Goal: Task Accomplishment & Management: Use online tool/utility

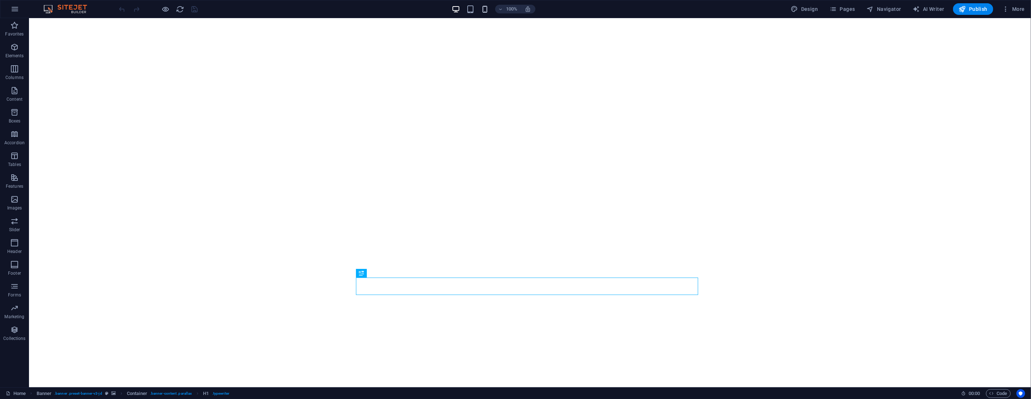
click at [486, 8] on icon "button" at bounding box center [485, 9] width 8 height 8
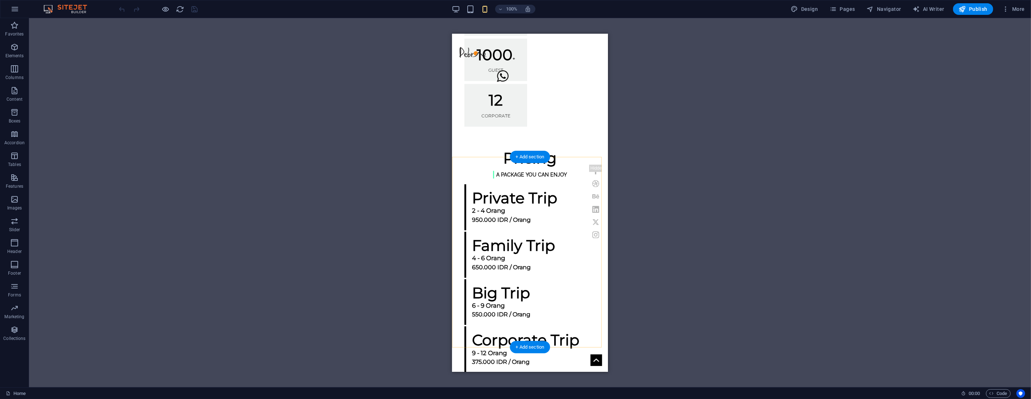
scroll to position [926, 0]
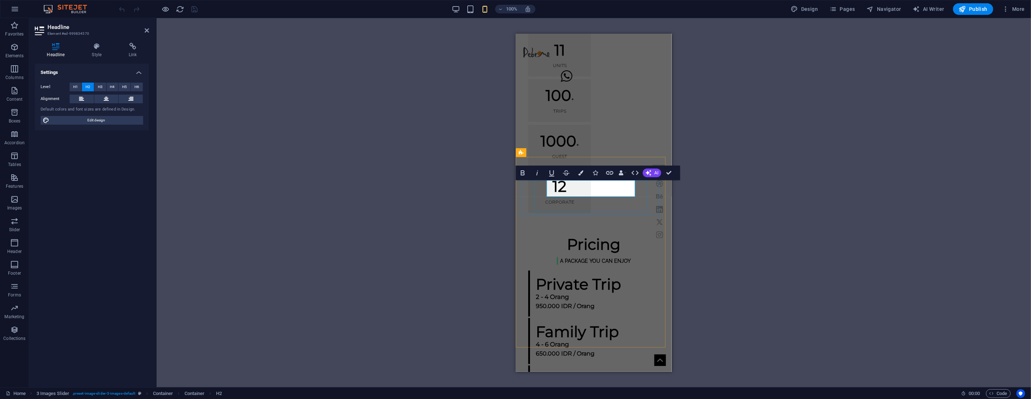
drag, startPoint x: 611, startPoint y: 190, endPoint x: 607, endPoint y: 190, distance: 4.7
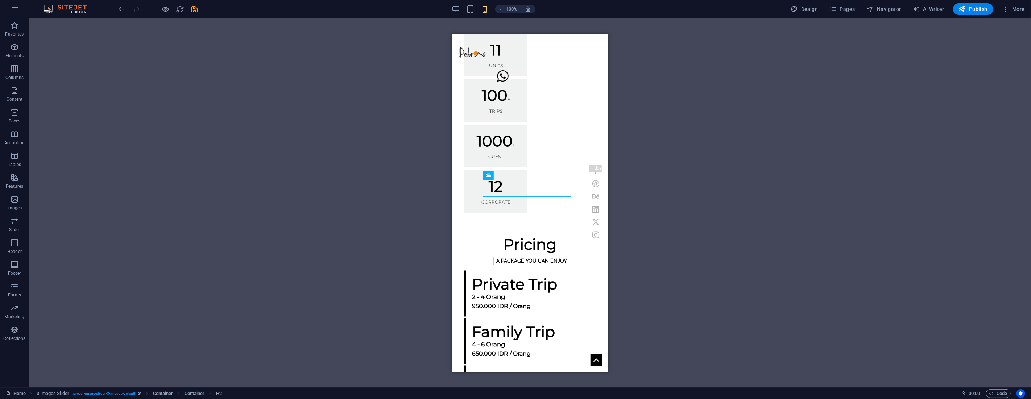
click at [968, 127] on div "H1 Banner Container Menu Bar Container Preset H2 Preset Container 3 Images Slid…" at bounding box center [530, 202] width 1002 height 369
drag, startPoint x: 485, startPoint y: 242, endPoint x: 828, endPoint y: 214, distance: 344.4
select select "px"
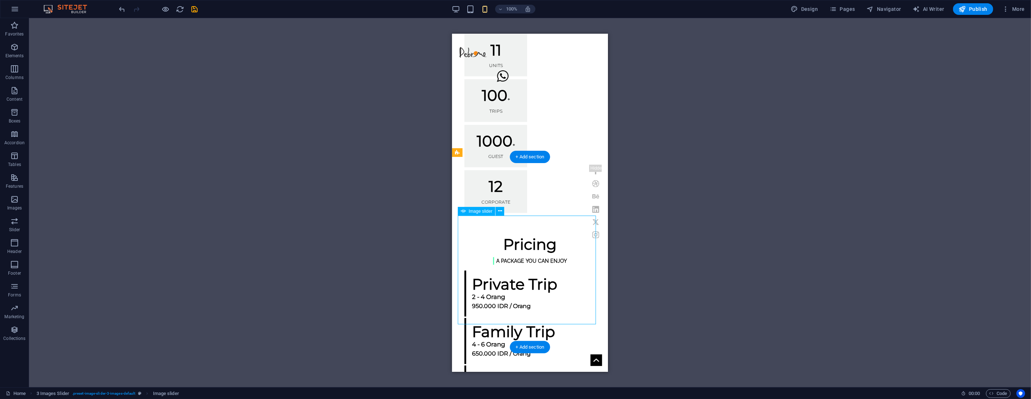
select select "ms"
select select "s"
select select "progressive"
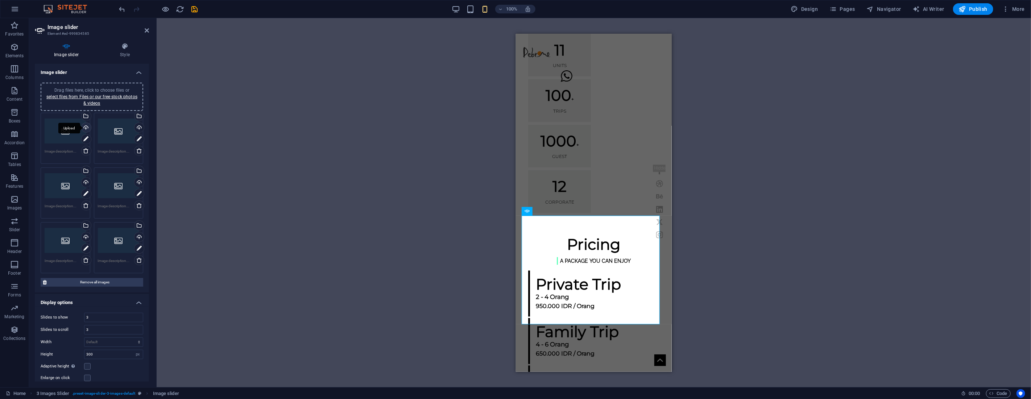
click at [85, 126] on div "Upload" at bounding box center [85, 128] width 11 height 11
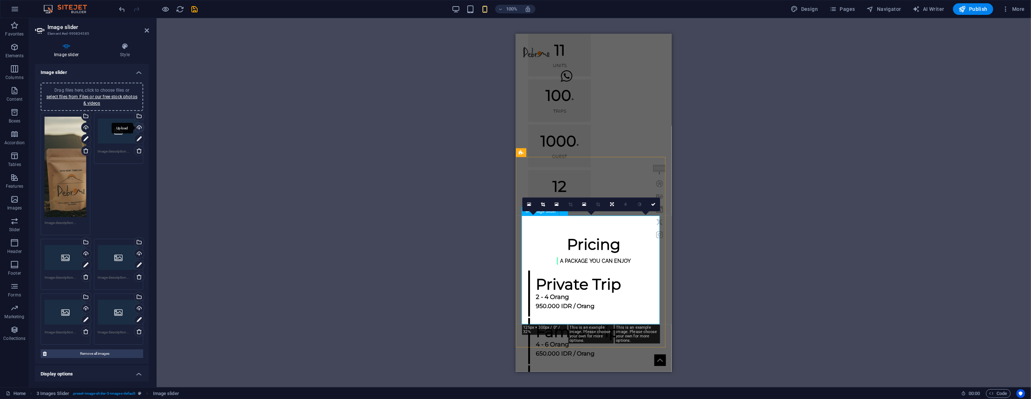
click at [140, 126] on div "Upload" at bounding box center [138, 128] width 11 height 11
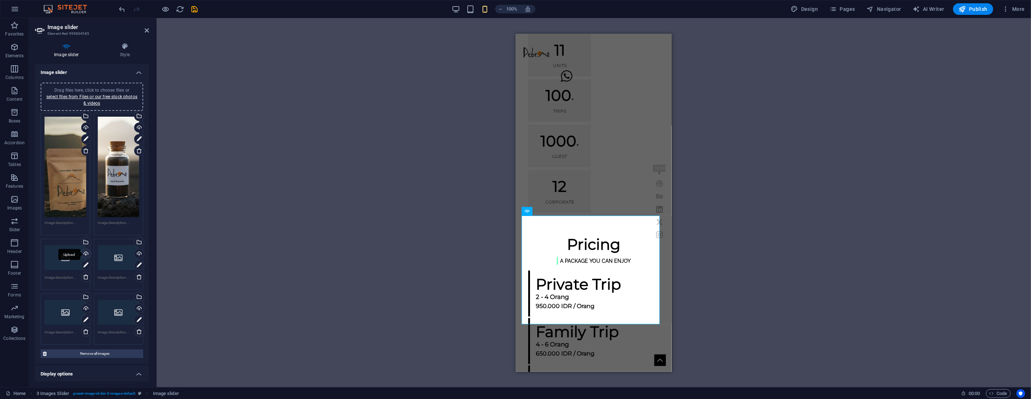
click at [86, 251] on div "Upload" at bounding box center [85, 254] width 11 height 11
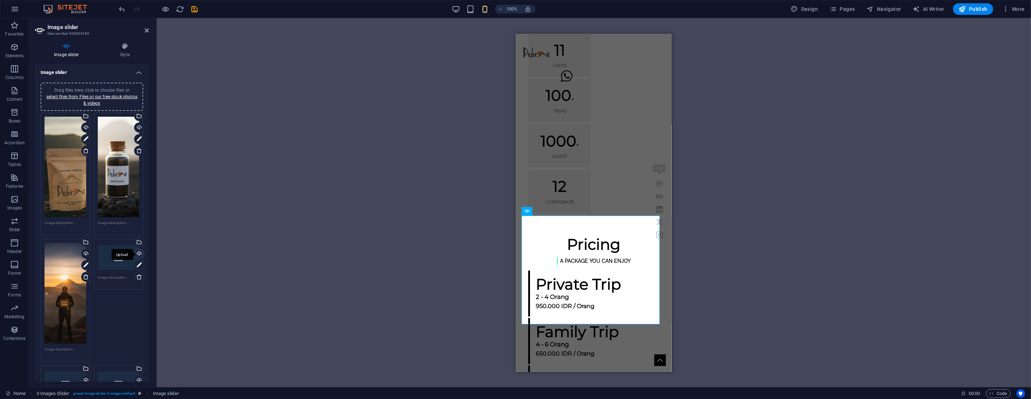
click at [138, 251] on div "Upload" at bounding box center [138, 254] width 11 height 11
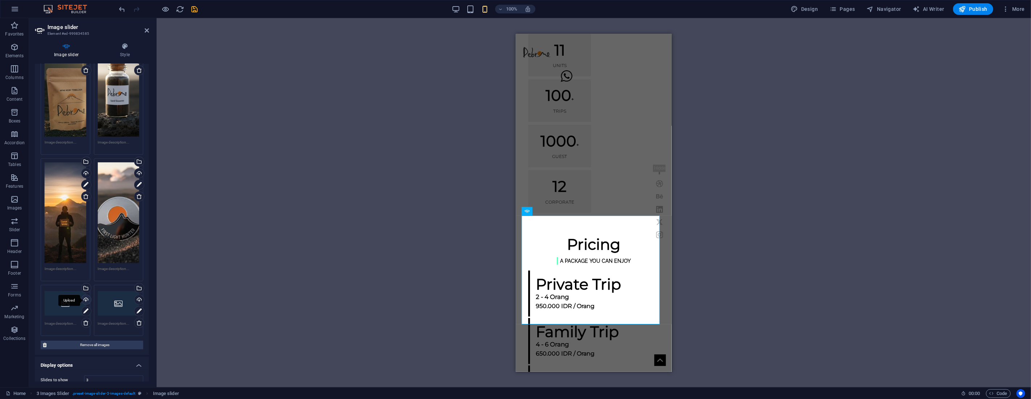
click at [86, 296] on div "Upload" at bounding box center [85, 300] width 11 height 11
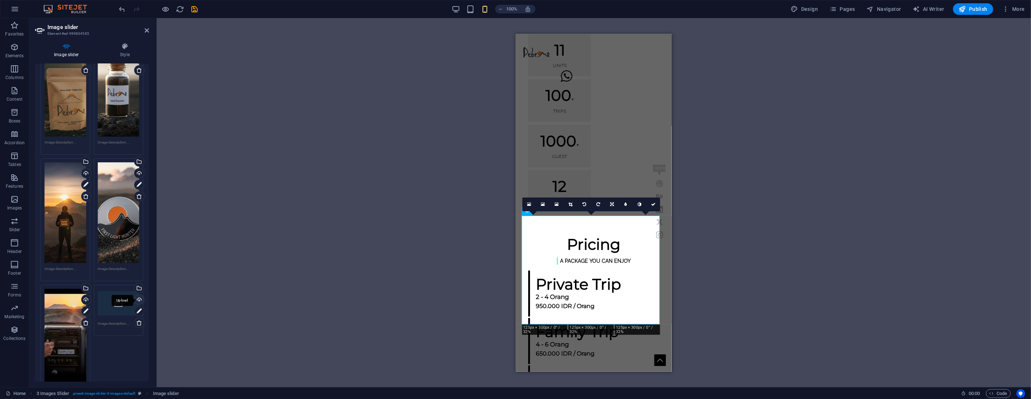
click at [138, 295] on div "Upload" at bounding box center [138, 300] width 11 height 11
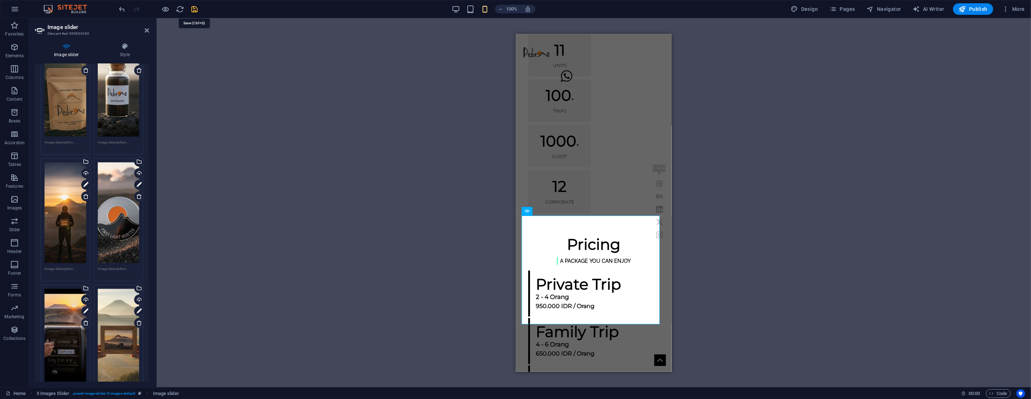
click at [194, 10] on icon "save" at bounding box center [195, 9] width 8 height 8
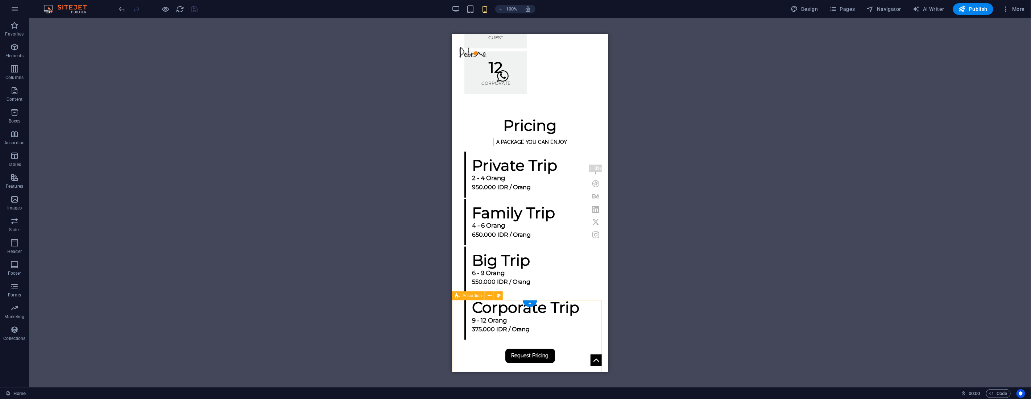
scroll to position [1006, 0]
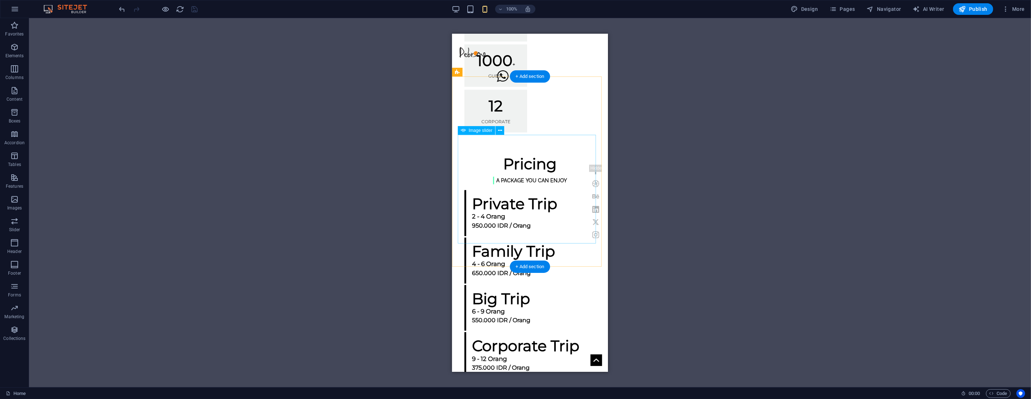
select select "px"
select select "ms"
select select "s"
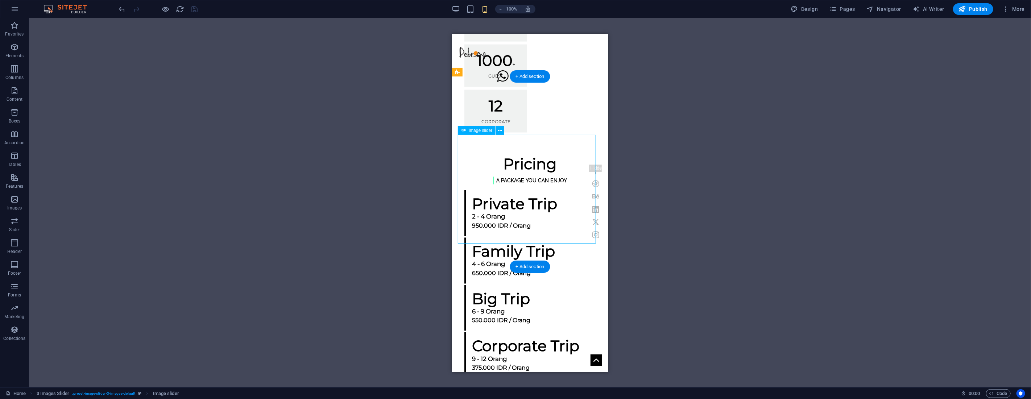
select select "progressive"
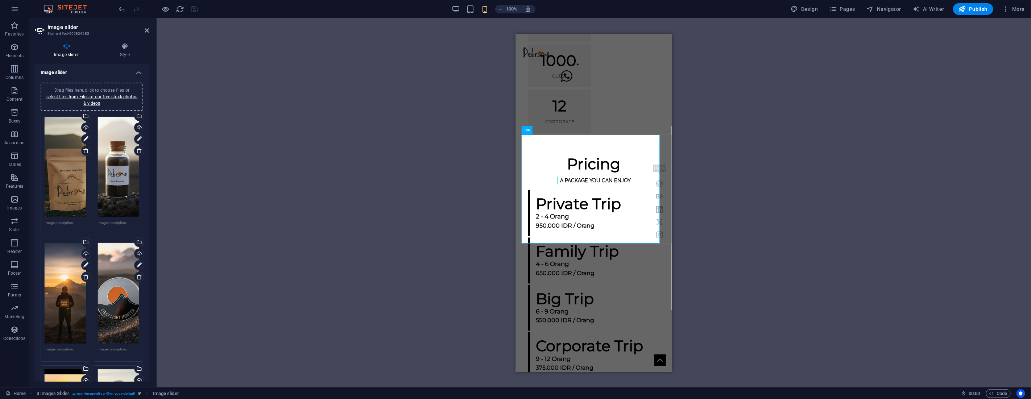
click at [67, 221] on textarea at bounding box center [66, 225] width 42 height 11
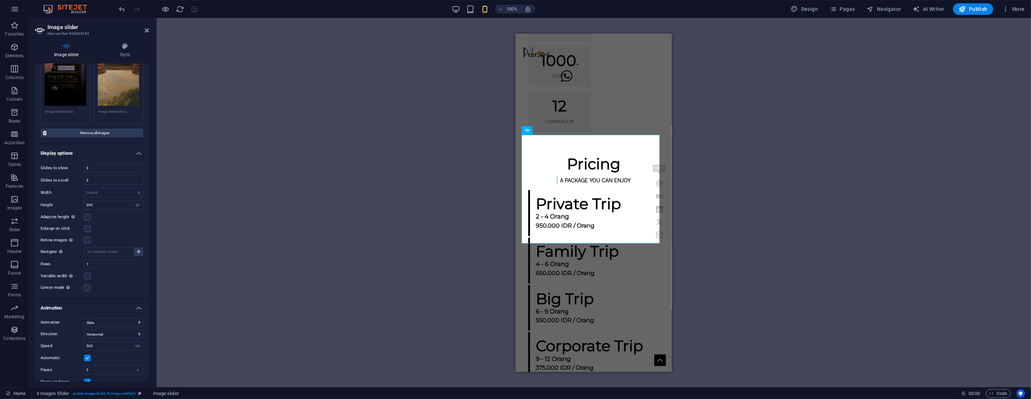
scroll to position [421, 0]
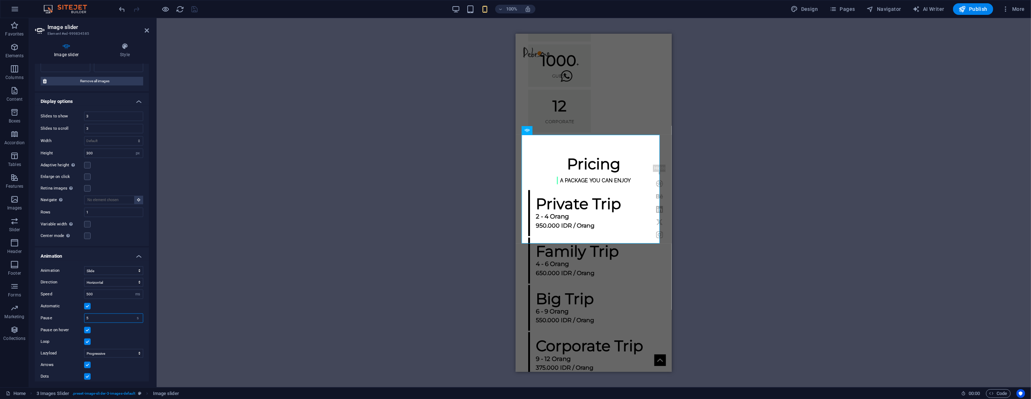
click at [95, 314] on input "5" at bounding box center [113, 318] width 58 height 9
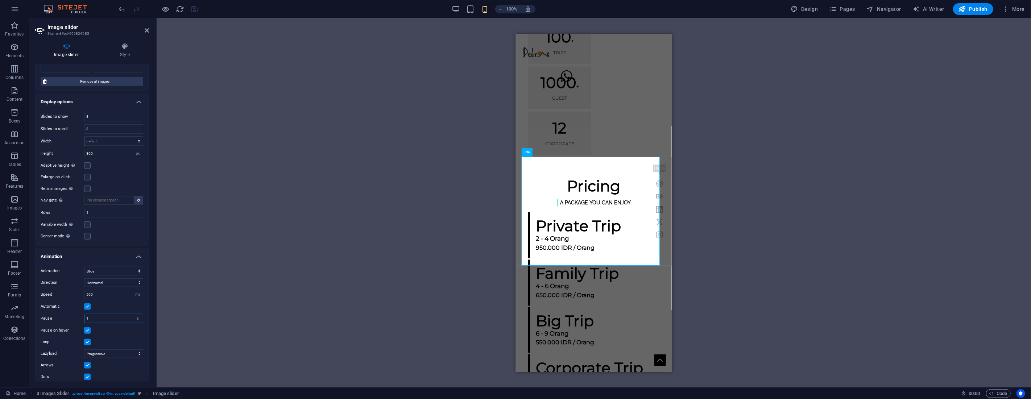
scroll to position [965, 0]
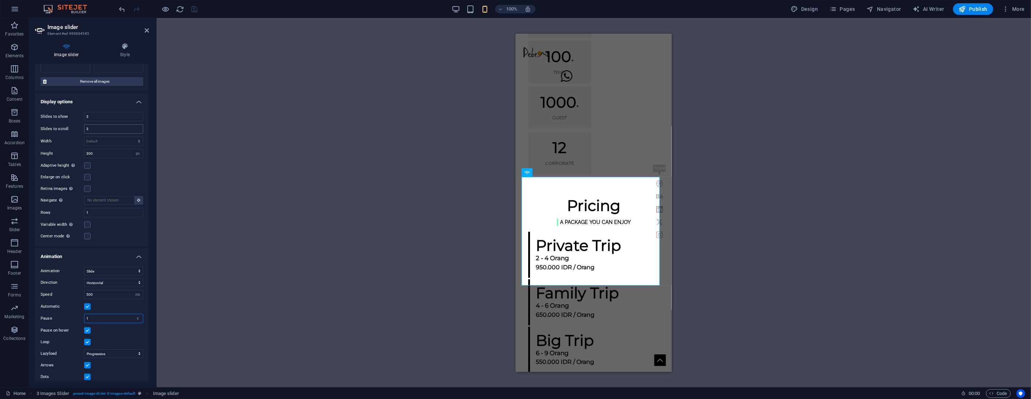
type input "1"
click at [98, 125] on input "3" at bounding box center [113, 129] width 58 height 9
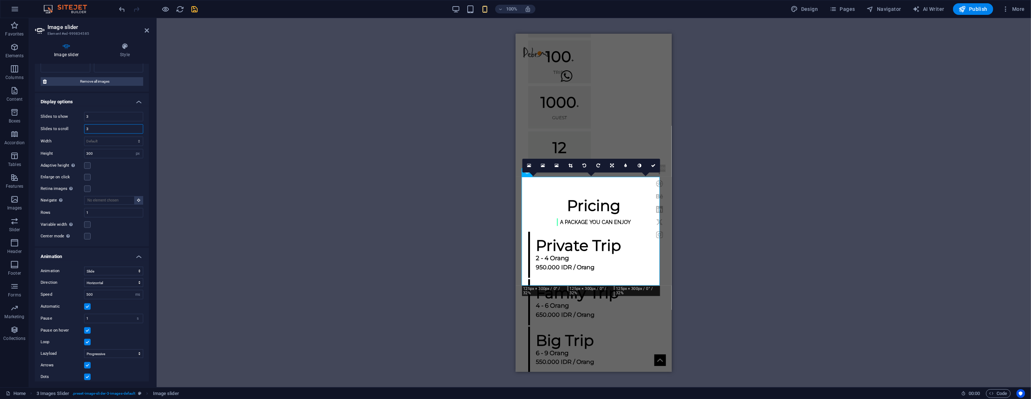
click at [98, 125] on input "3" at bounding box center [113, 129] width 58 height 9
type input "1"
click at [117, 173] on div "Enlarge on click" at bounding box center [92, 177] width 103 height 9
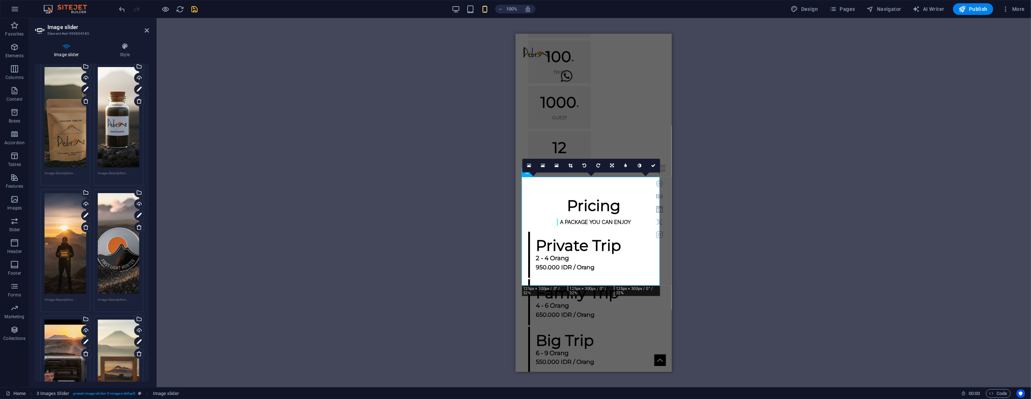
scroll to position [0, 0]
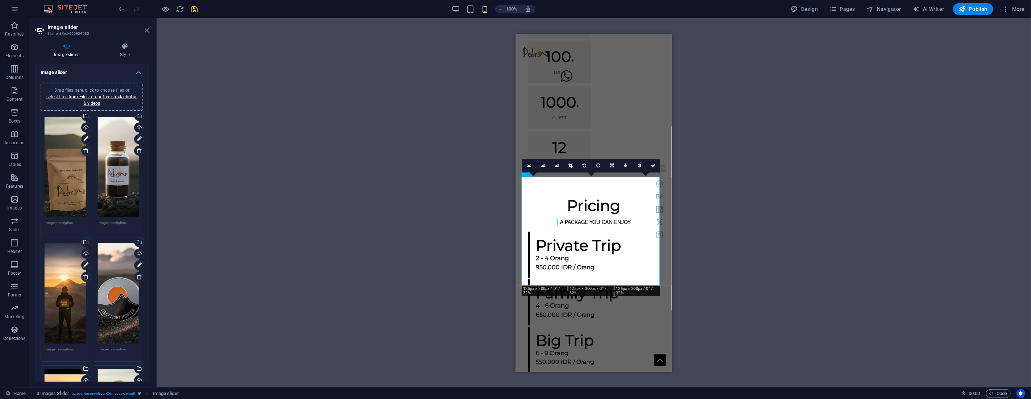
click at [148, 32] on icon at bounding box center [147, 31] width 4 height 6
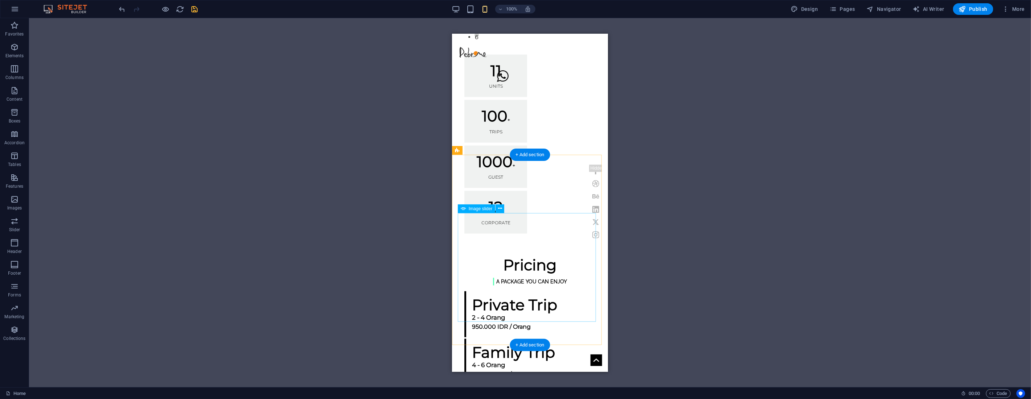
scroll to position [881, 0]
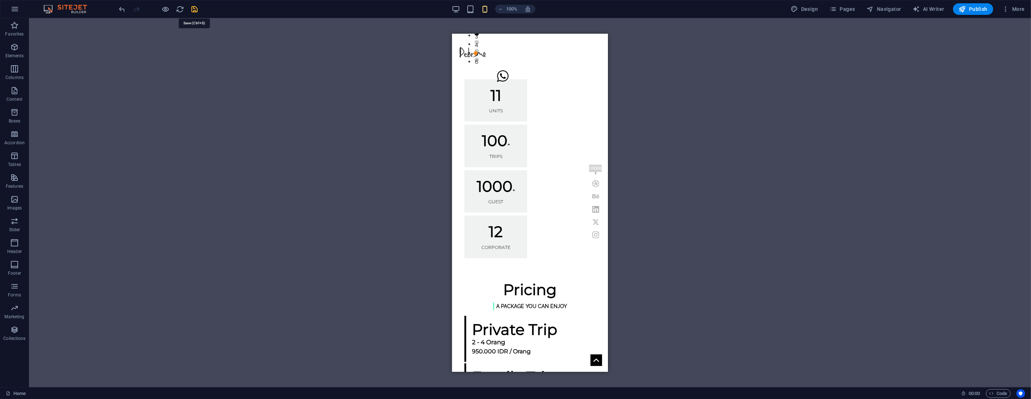
click at [194, 9] on icon "save" at bounding box center [195, 9] width 8 height 8
click at [979, 10] on span "Publish" at bounding box center [973, 8] width 29 height 7
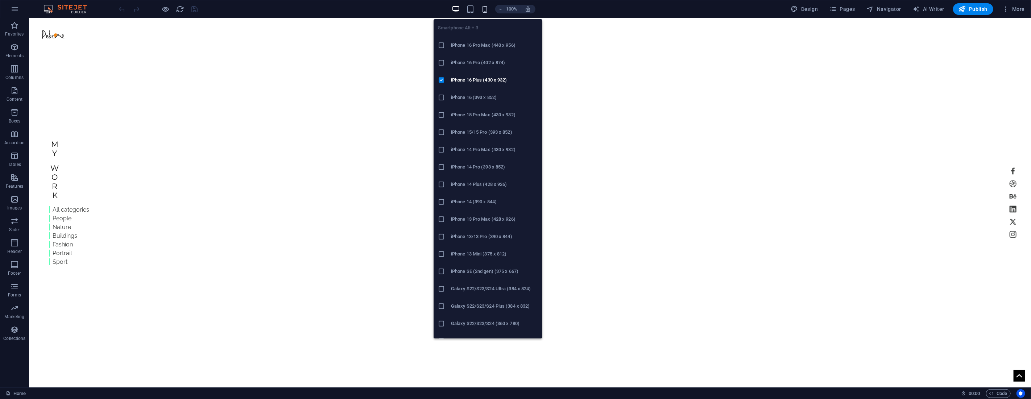
click at [487, 7] on icon "button" at bounding box center [485, 9] width 8 height 8
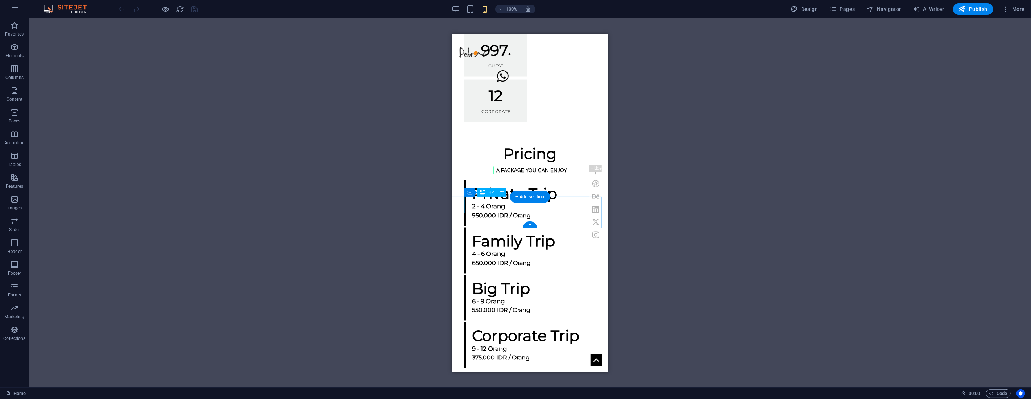
scroll to position [1006, 0]
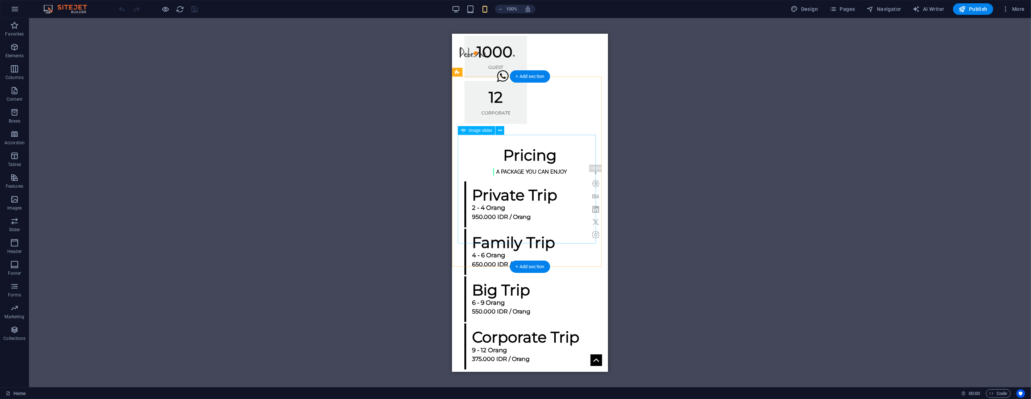
drag, startPoint x: 483, startPoint y: 174, endPoint x: 937, endPoint y: 209, distance: 455.8
select select "px"
select select "ms"
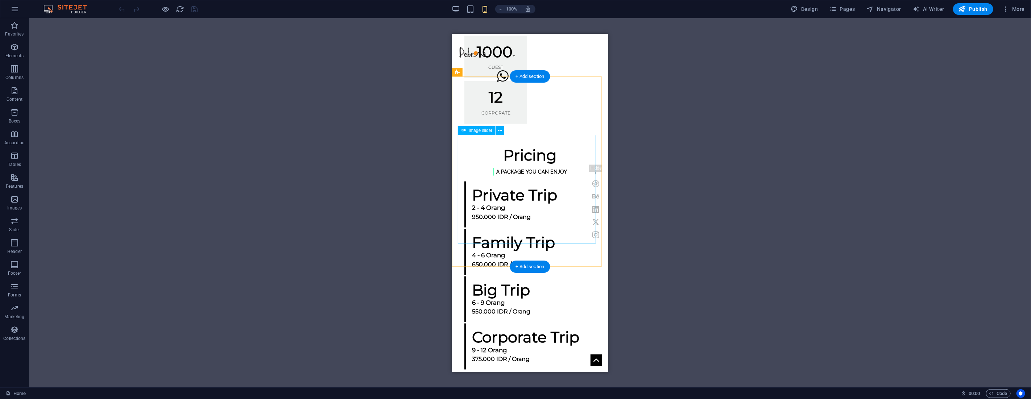
select select "s"
select select "progressive"
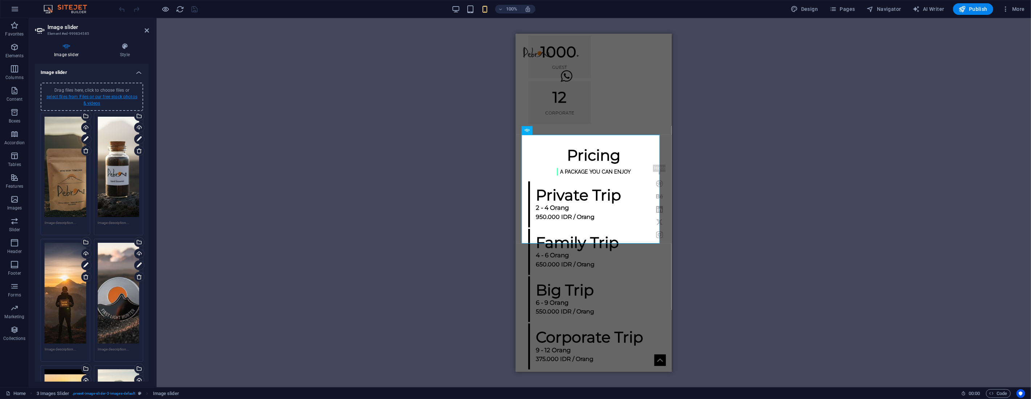
click at [82, 97] on link "select files from Files or our free stock photos & videos" at bounding box center [91, 100] width 91 height 12
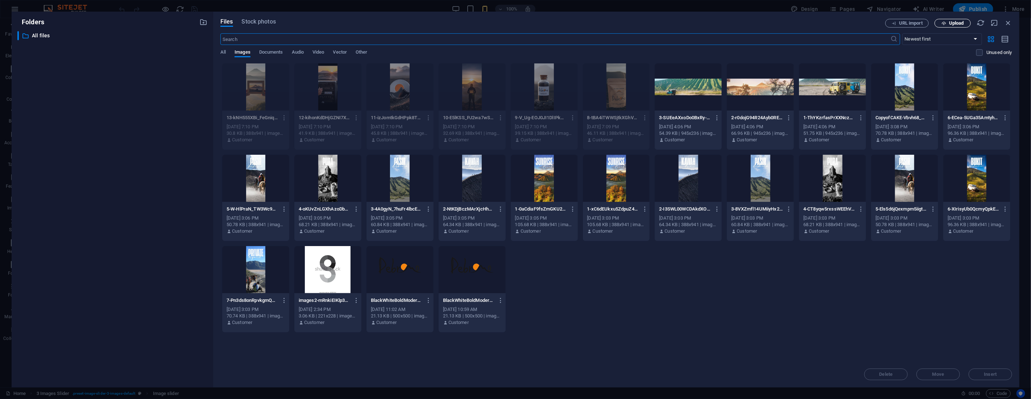
click at [944, 24] on icon "button" at bounding box center [943, 23] width 5 height 5
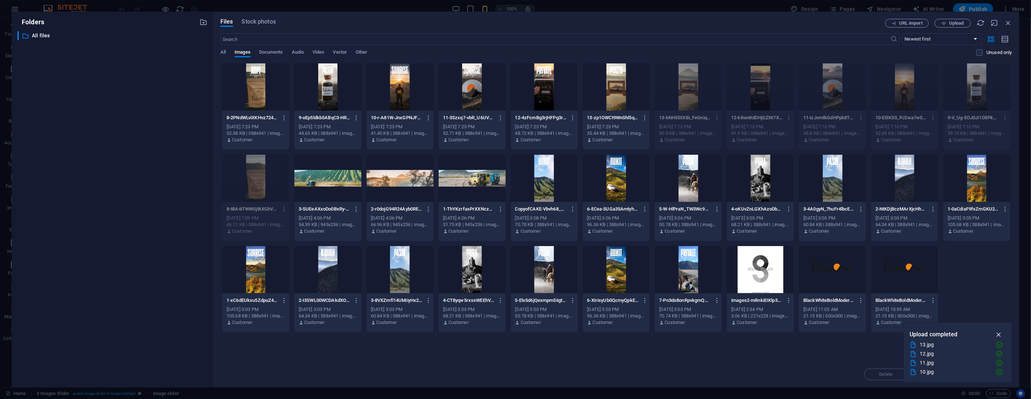
click at [999, 332] on icon "button" at bounding box center [998, 335] width 8 height 8
click at [1010, 21] on icon "button" at bounding box center [1008, 23] width 8 height 8
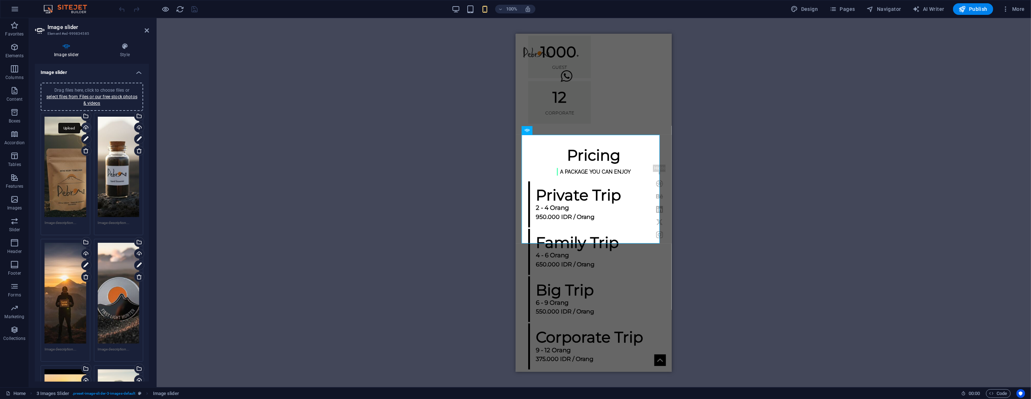
click at [85, 127] on div "Upload" at bounding box center [85, 128] width 11 height 11
click at [138, 125] on div "Upload" at bounding box center [138, 128] width 11 height 11
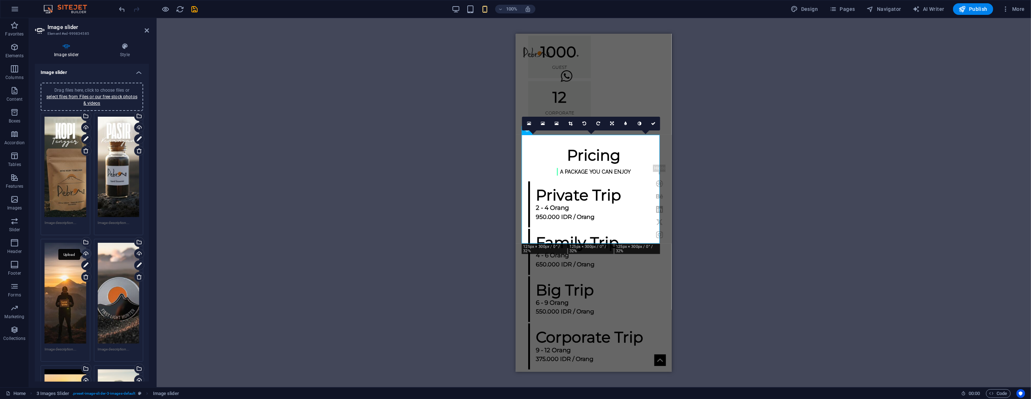
click at [84, 252] on div "Upload" at bounding box center [85, 254] width 11 height 11
click at [139, 251] on div "Upload" at bounding box center [138, 254] width 11 height 11
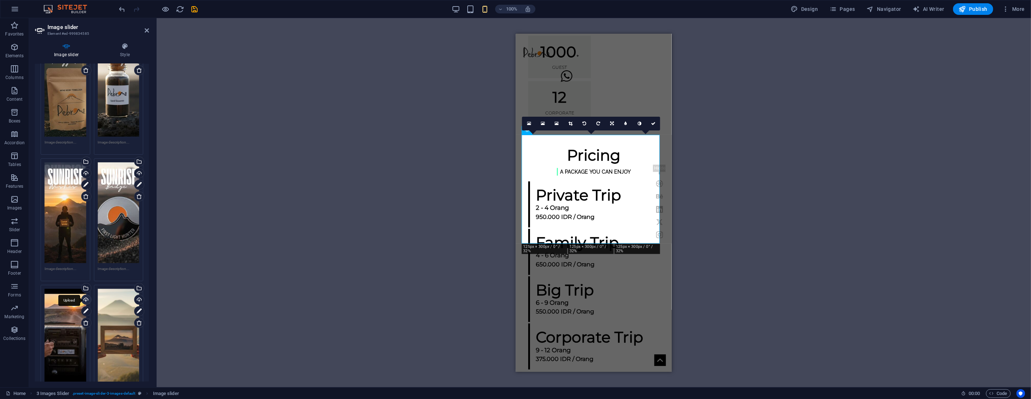
click at [84, 295] on div "Upload" at bounding box center [85, 300] width 11 height 11
click at [85, 295] on div "Upload" at bounding box center [85, 300] width 11 height 11
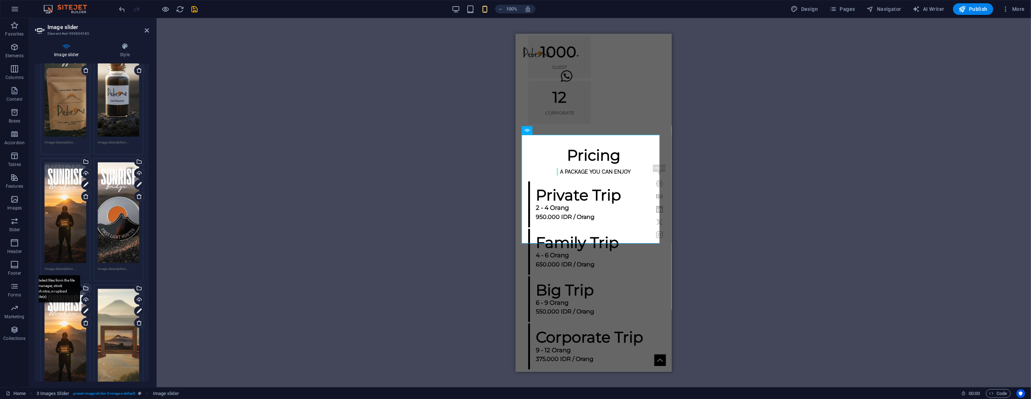
click at [86, 284] on div "Select files from the file manager, stock photos, or upload file(s)" at bounding box center [85, 288] width 11 height 11
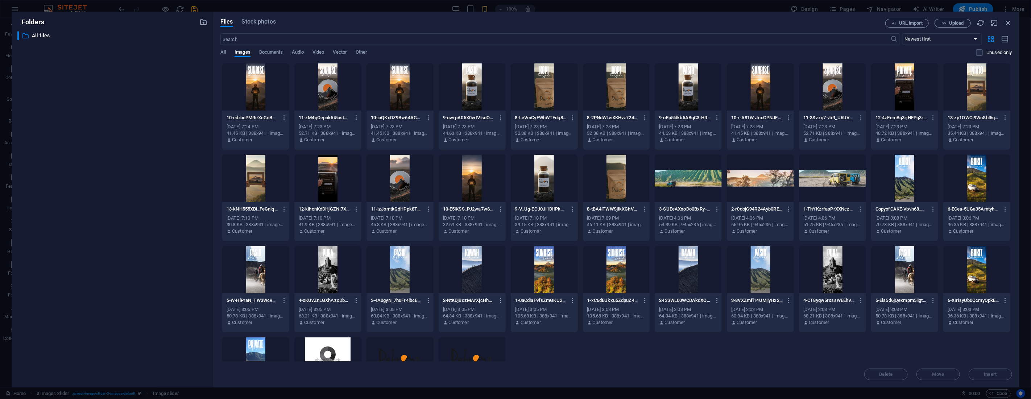
click at [903, 96] on div at bounding box center [904, 86] width 67 height 47
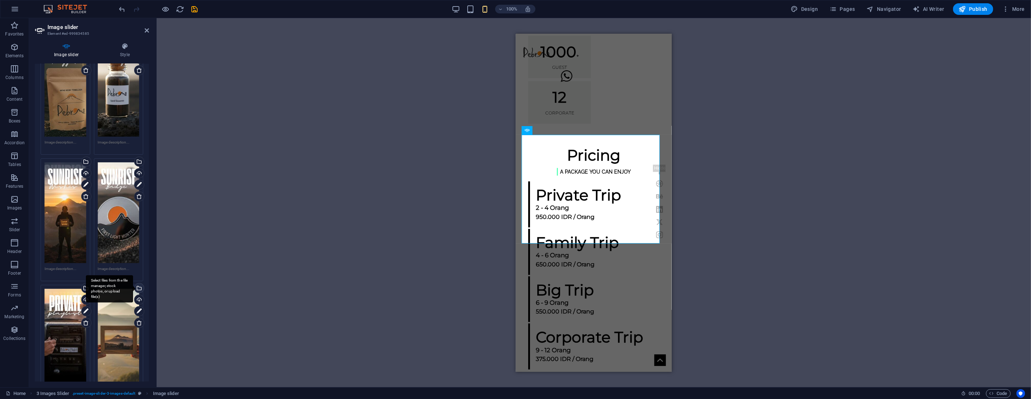
click at [138, 285] on div "Select files from the file manager, stock photos, or upload file(s)" at bounding box center [138, 288] width 11 height 11
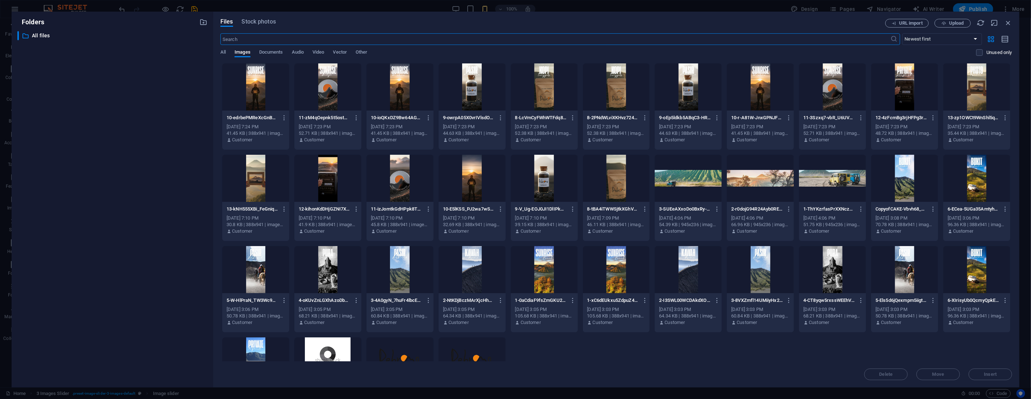
click at [979, 89] on div at bounding box center [976, 86] width 67 height 47
click at [979, 89] on div "1" at bounding box center [976, 86] width 67 height 47
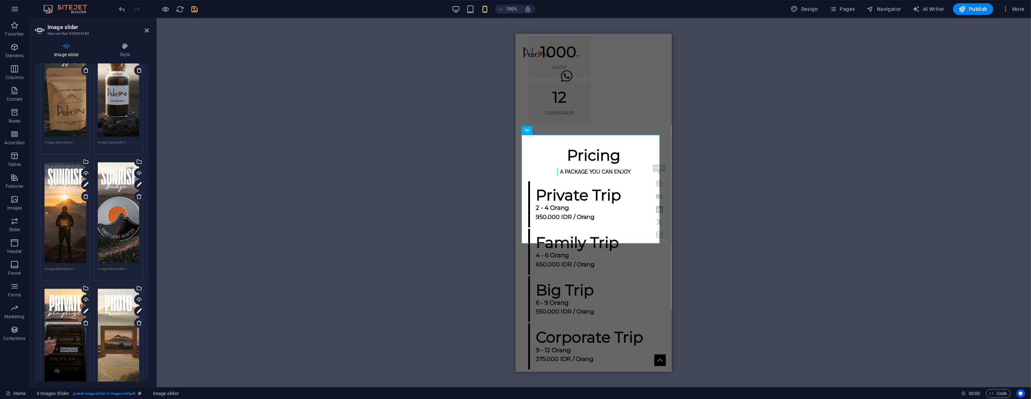
click at [196, 10] on icon "save" at bounding box center [195, 9] width 8 height 8
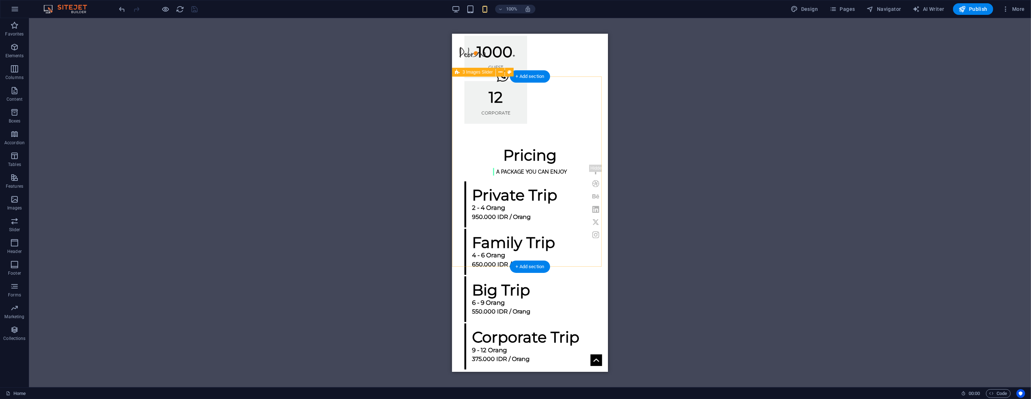
drag, startPoint x: 533, startPoint y: 246, endPoint x: 892, endPoint y: 282, distance: 360.6
select select "region"
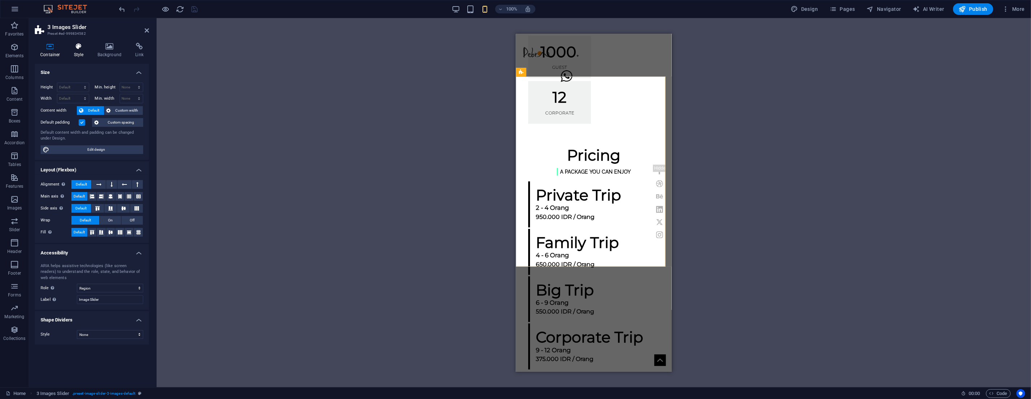
click at [80, 51] on h4 "Style" at bounding box center [80, 50] width 24 height 15
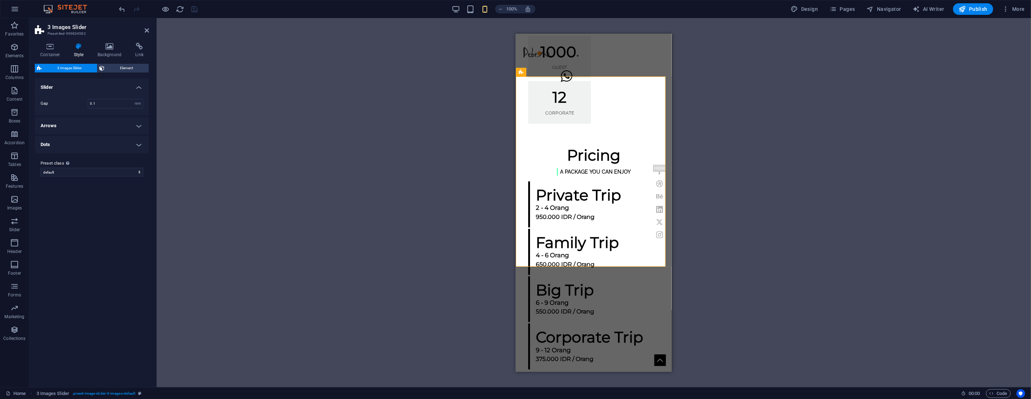
click at [83, 138] on h4 "Dots" at bounding box center [92, 144] width 114 height 17
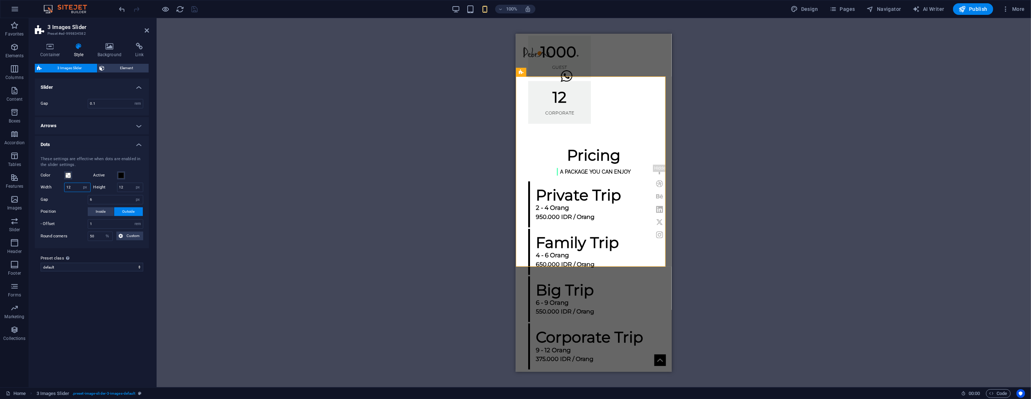
click at [72, 187] on input "12" at bounding box center [78, 187] width 26 height 9
type input "6"
click at [128, 184] on input "12" at bounding box center [130, 187] width 26 height 9
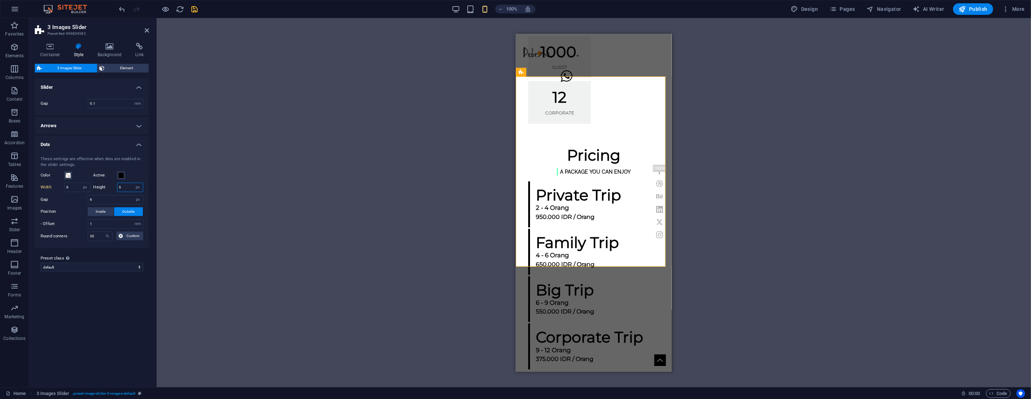
type input "6"
click at [234, 169] on div "Drag here to replace the existing content. Press “Ctrl” if you want to create a…" at bounding box center [594, 202] width 874 height 369
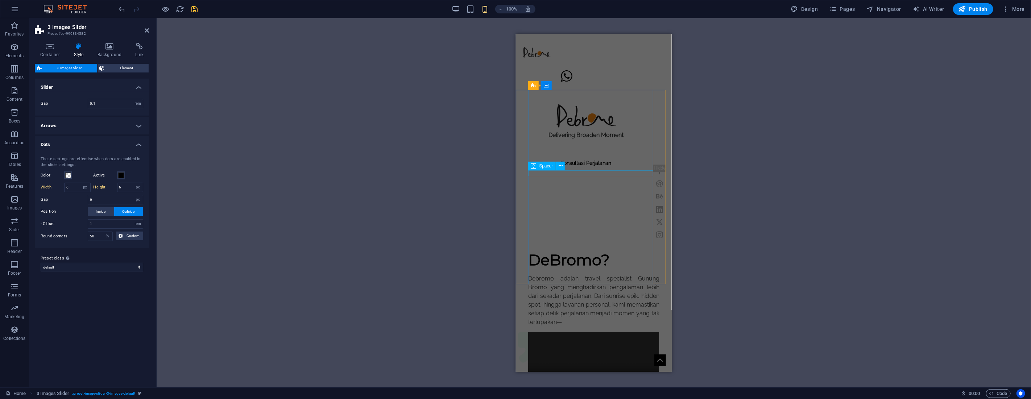
scroll to position [483, 0]
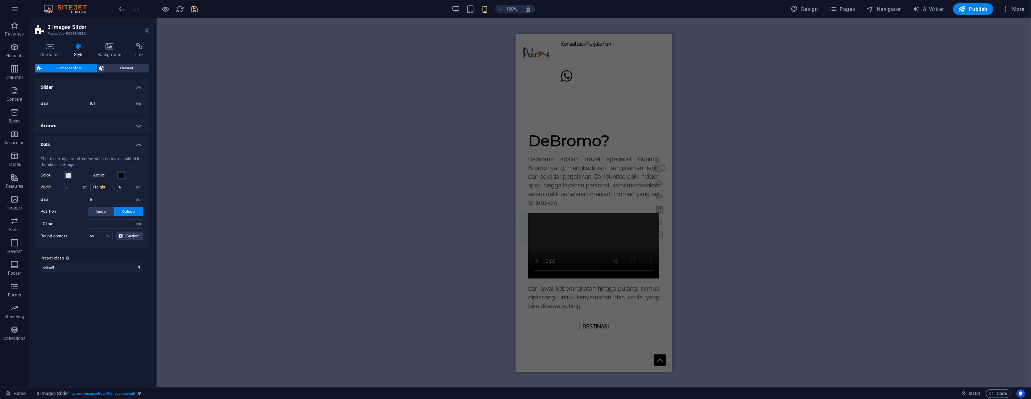
click at [147, 30] on icon at bounding box center [147, 31] width 4 height 6
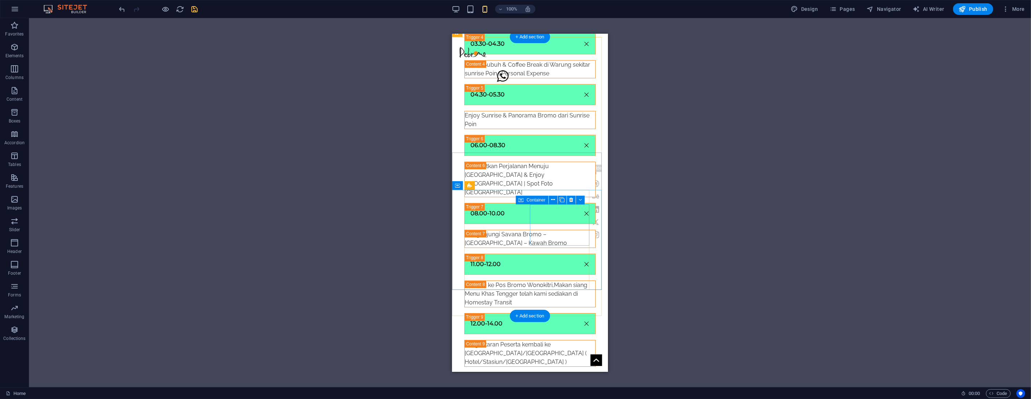
scroll to position [1807, 0]
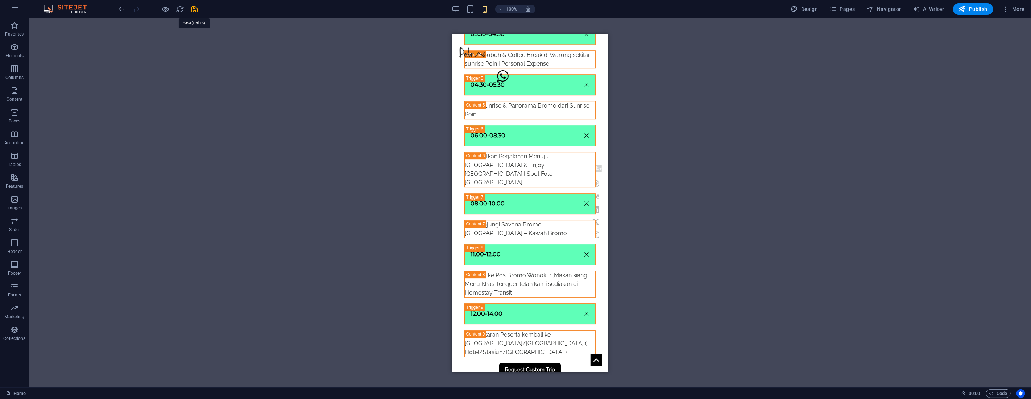
click at [196, 9] on icon "save" at bounding box center [195, 9] width 8 height 8
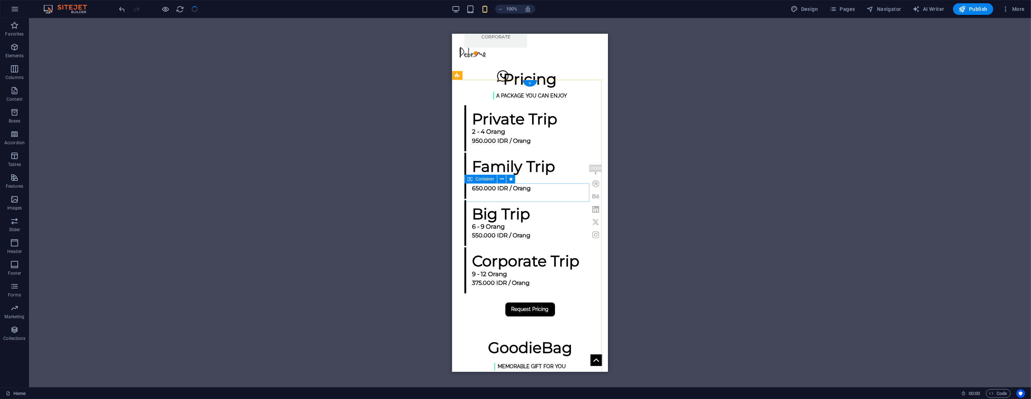
scroll to position [1082, 0]
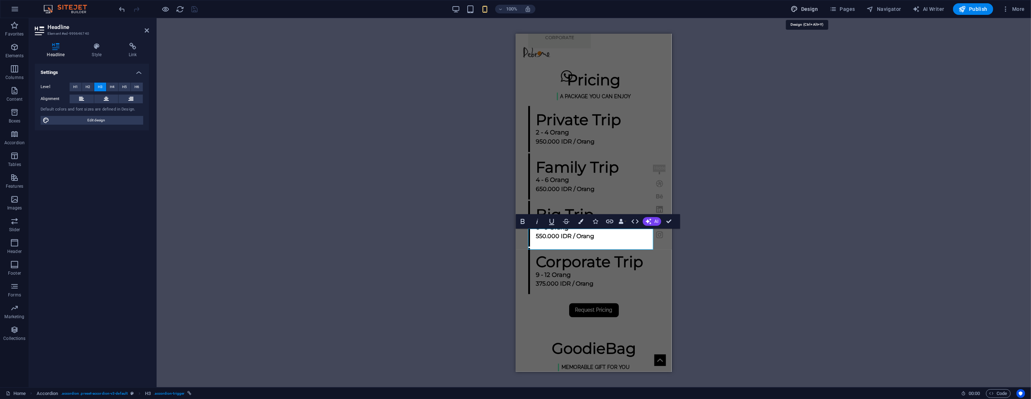
click at [812, 10] on span "Design" at bounding box center [804, 8] width 27 height 7
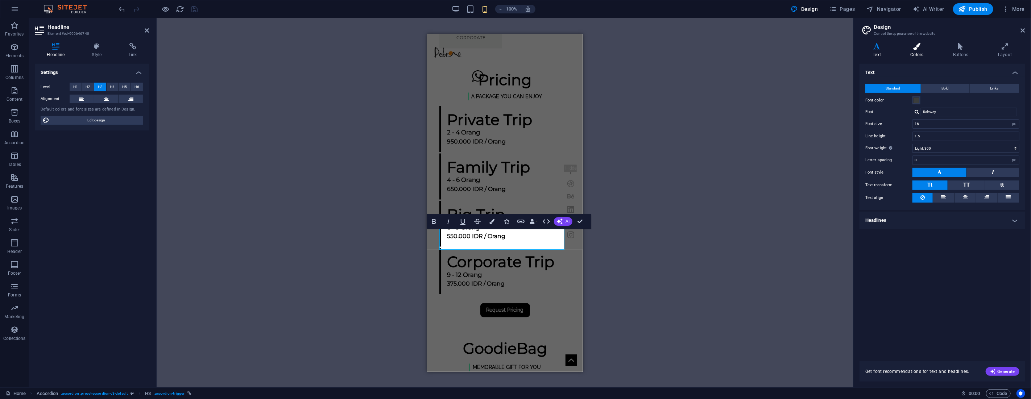
click at [916, 55] on h4 "Colors" at bounding box center [918, 50] width 42 height 15
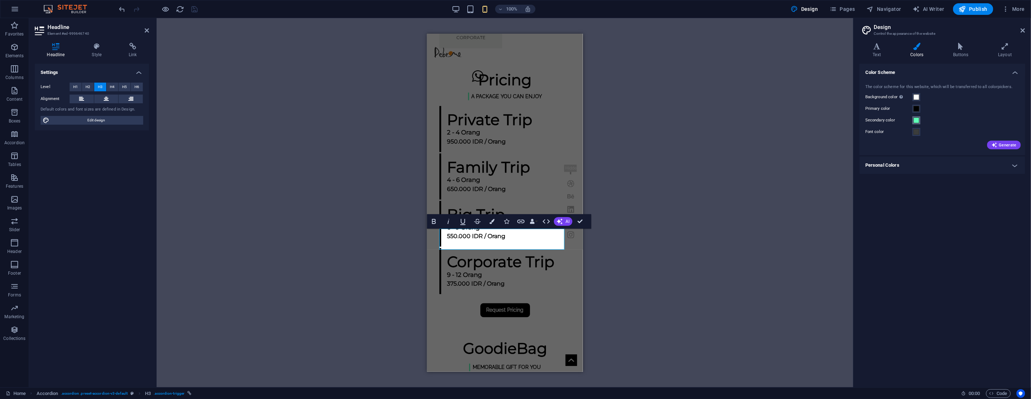
click at [916, 122] on span at bounding box center [916, 120] width 6 height 6
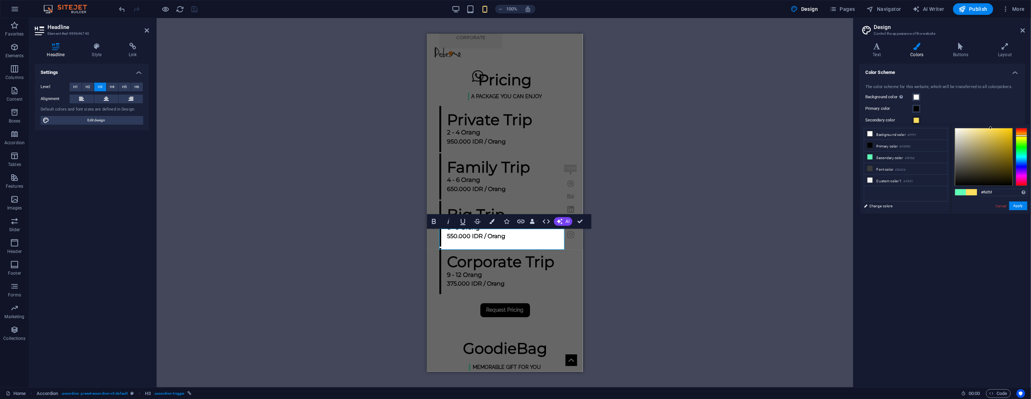
click at [1022, 136] on div at bounding box center [1022, 157] width 12 height 58
drag, startPoint x: 1007, startPoint y: 133, endPoint x: 1012, endPoint y: 125, distance: 9.8
click at [1012, 125] on div "#ffcc00 Supported formats #0852ed rgb(8, 82, 237) rgba(8, 82, 237, 90%) hsv(221…" at bounding box center [991, 221] width 80 height 195
click at [1022, 134] on div at bounding box center [1022, 134] width 12 height 2
click at [1019, 205] on button "Apply" at bounding box center [1018, 206] width 18 height 9
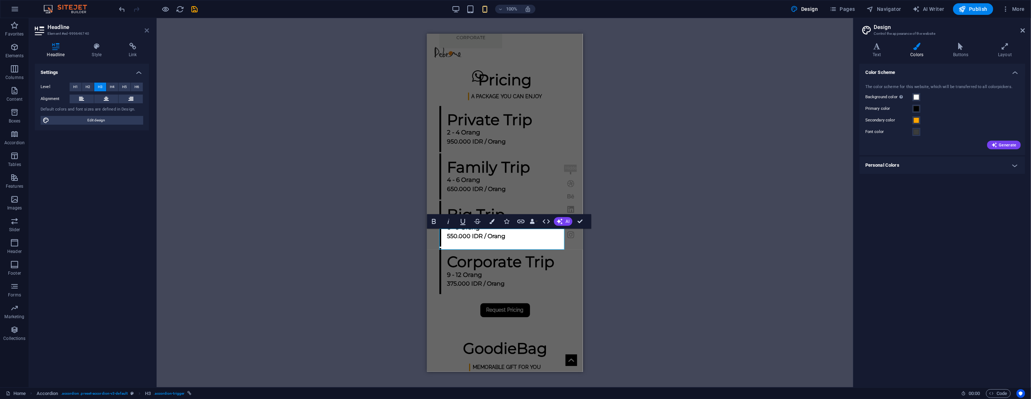
click at [148, 31] on icon at bounding box center [147, 31] width 4 height 6
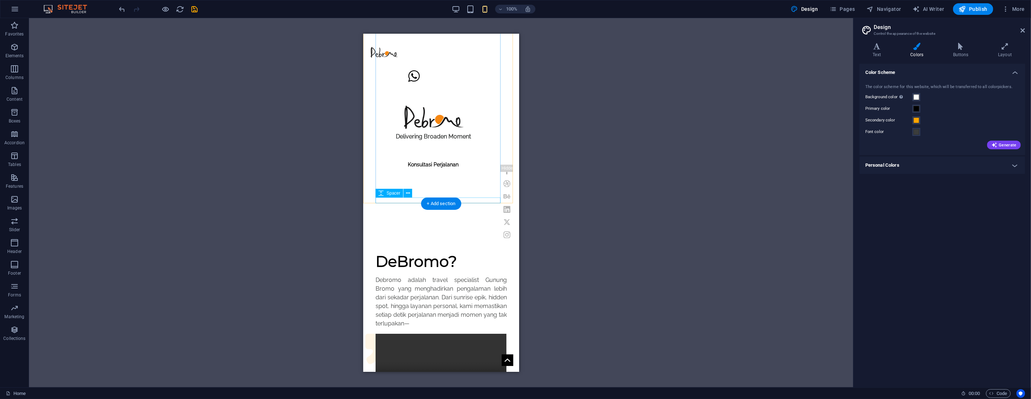
scroll to position [564, 0]
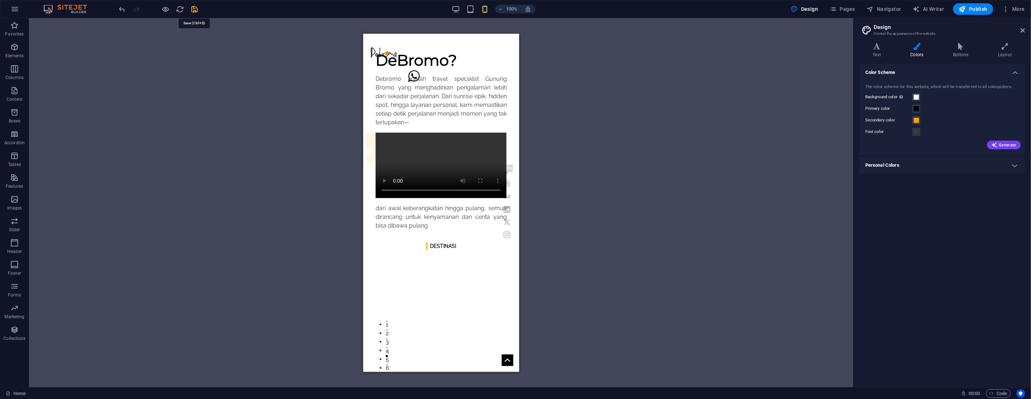
click at [195, 7] on icon "save" at bounding box center [195, 9] width 8 height 8
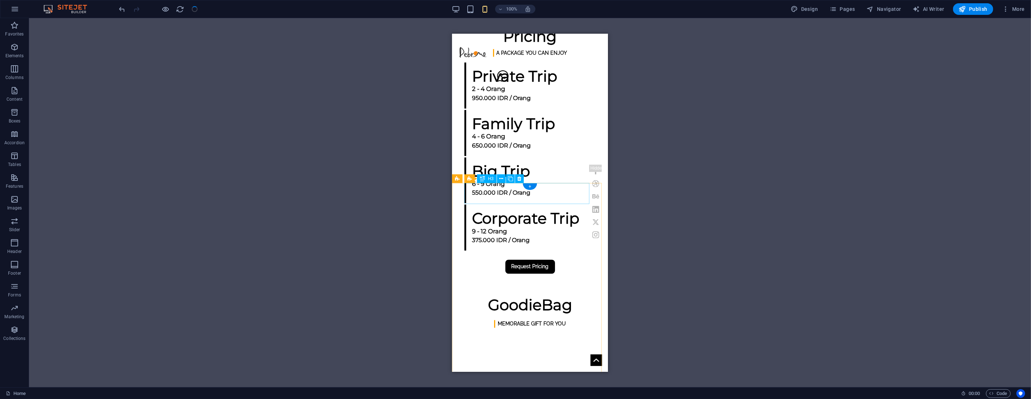
scroll to position [1127, 0]
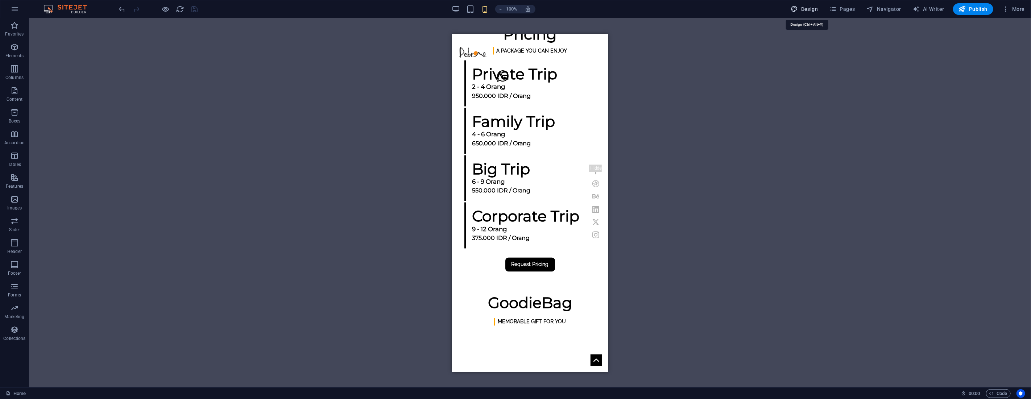
click at [809, 12] on span "Design" at bounding box center [804, 8] width 27 height 7
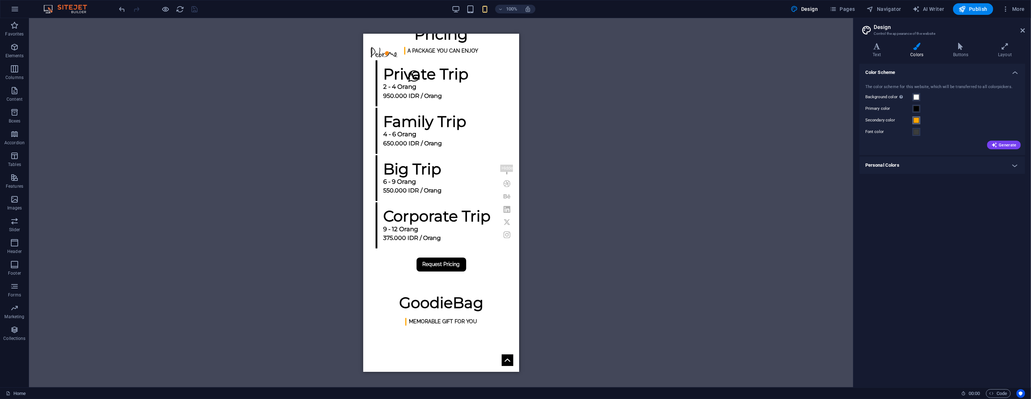
click at [917, 120] on span at bounding box center [916, 120] width 6 height 6
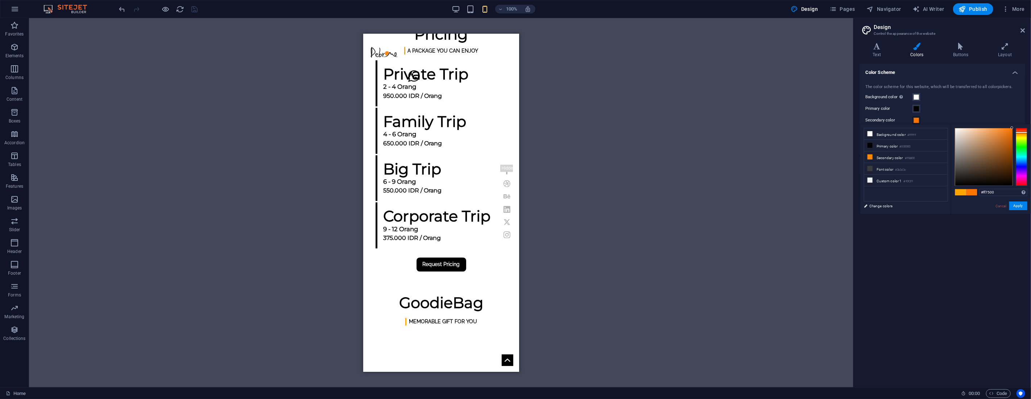
click at [1022, 132] on div at bounding box center [1022, 133] width 12 height 2
click at [1019, 209] on button "Apply" at bounding box center [1018, 206] width 18 height 9
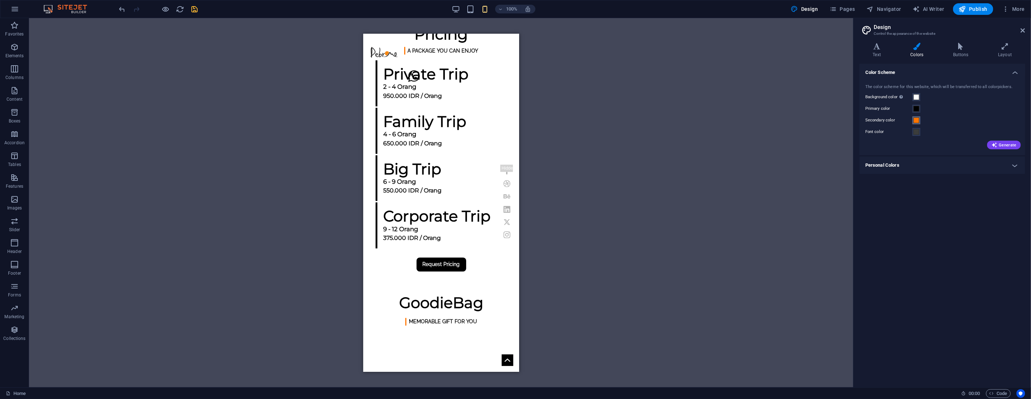
click at [914, 120] on span at bounding box center [916, 120] width 6 height 6
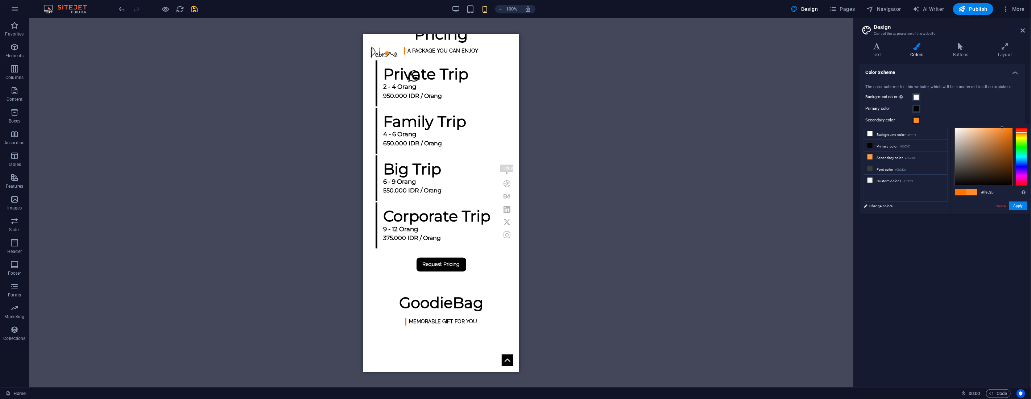
drag, startPoint x: 1008, startPoint y: 132, endPoint x: 1002, endPoint y: 125, distance: 8.7
click at [1002, 125] on div "#ff8c2b Supported formats #0852ed rgb(8, 82, 237) rgba(8, 82, 237, 90%) hsv(221…" at bounding box center [991, 221] width 80 height 195
click at [1021, 207] on button "Apply" at bounding box center [1018, 206] width 18 height 9
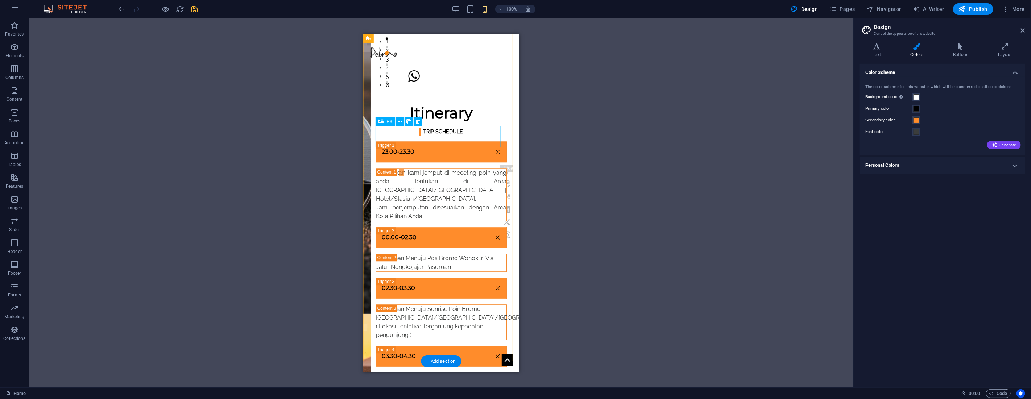
scroll to position [1203, 0]
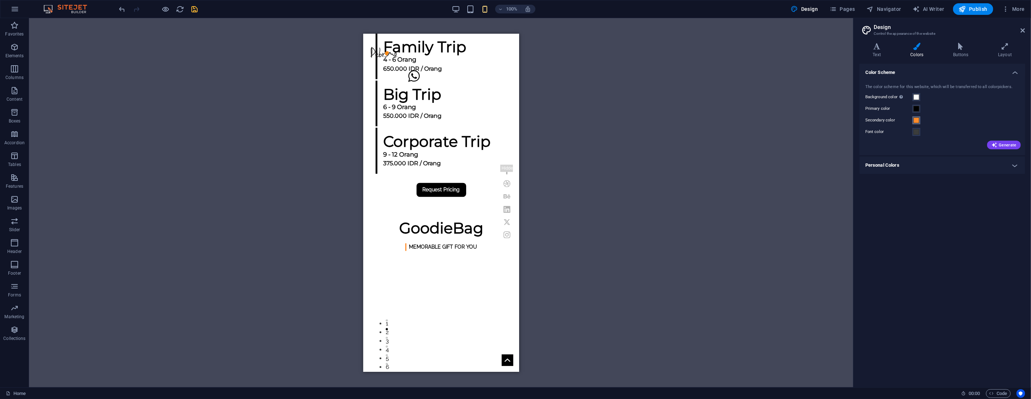
click at [915, 121] on span at bounding box center [916, 120] width 6 height 6
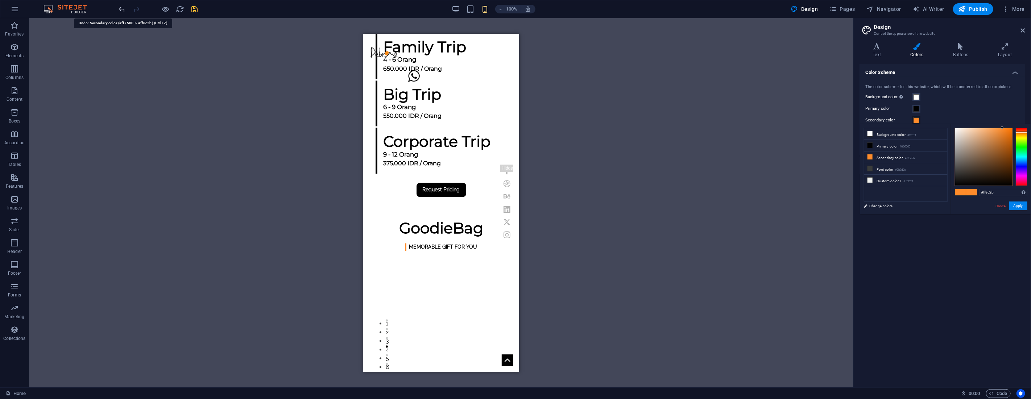
click at [120, 12] on icon "undo" at bounding box center [122, 9] width 8 height 8
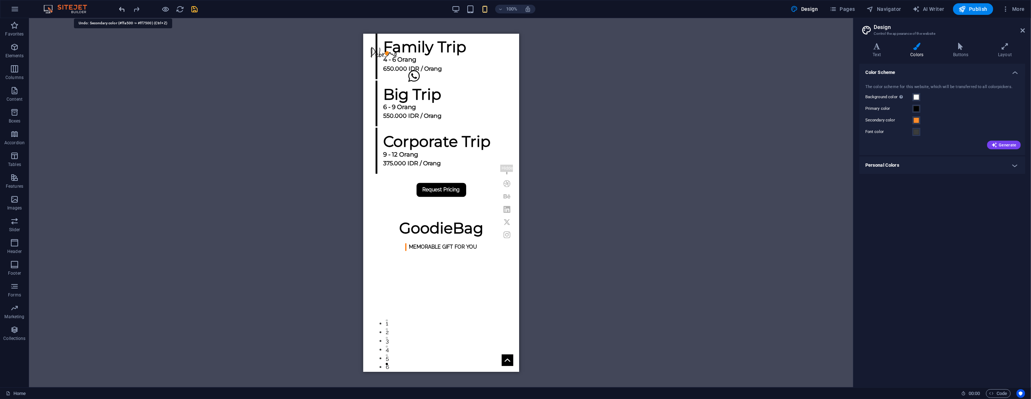
click at [121, 12] on icon "undo" at bounding box center [122, 9] width 8 height 8
click at [917, 121] on span at bounding box center [916, 120] width 6 height 6
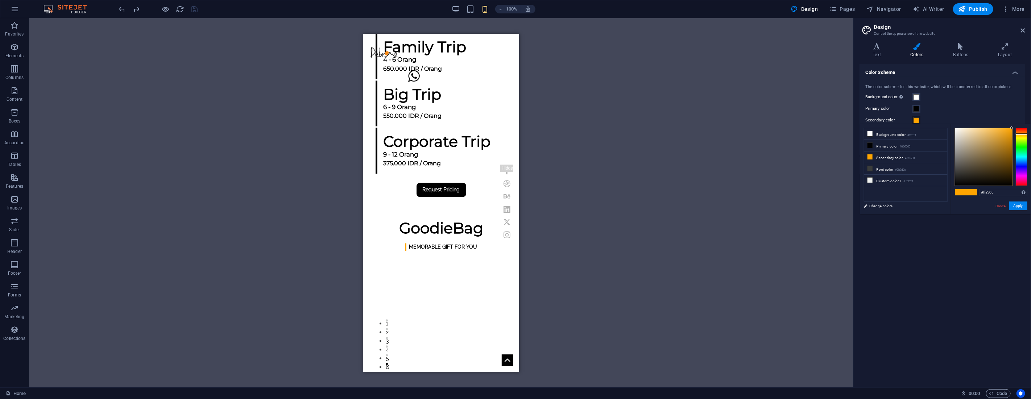
drag, startPoint x: 1007, startPoint y: 133, endPoint x: 1012, endPoint y: 127, distance: 8.0
click at [1012, 128] on div at bounding box center [983, 156] width 57 height 57
type input "#ffa500"
click at [1021, 134] on div at bounding box center [1022, 157] width 12 height 58
click at [1021, 134] on div at bounding box center [1022, 134] width 12 height 2
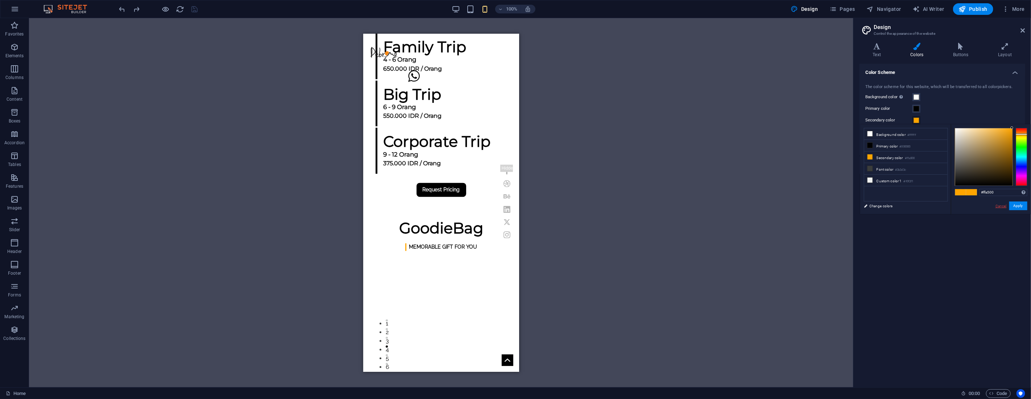
click at [998, 208] on link "Cancel" at bounding box center [1000, 205] width 13 height 5
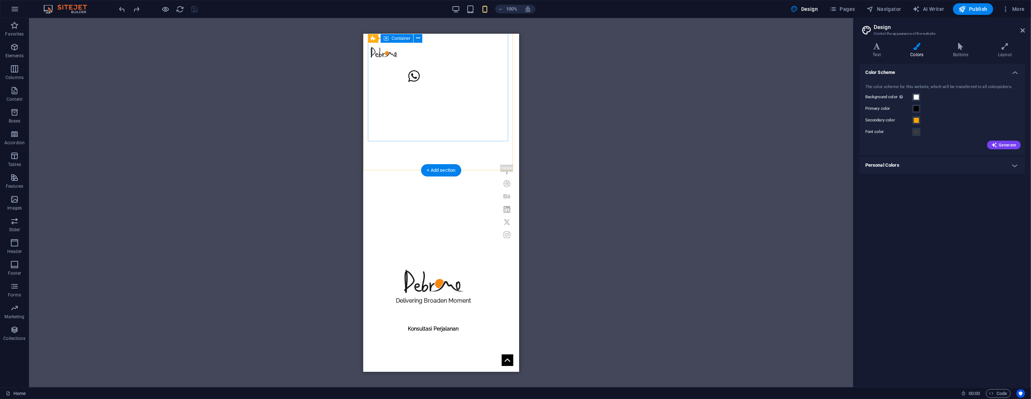
scroll to position [0, 0]
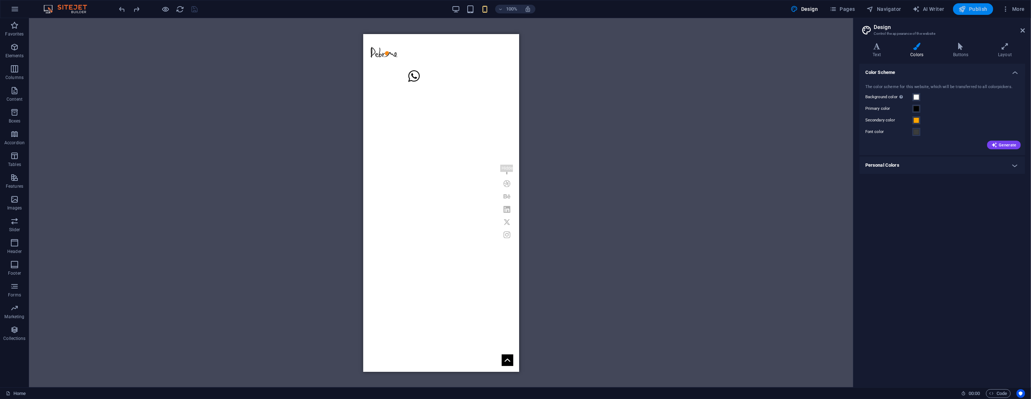
click at [965, 8] on icon "button" at bounding box center [962, 8] width 7 height 7
